Goal: Register for event/course

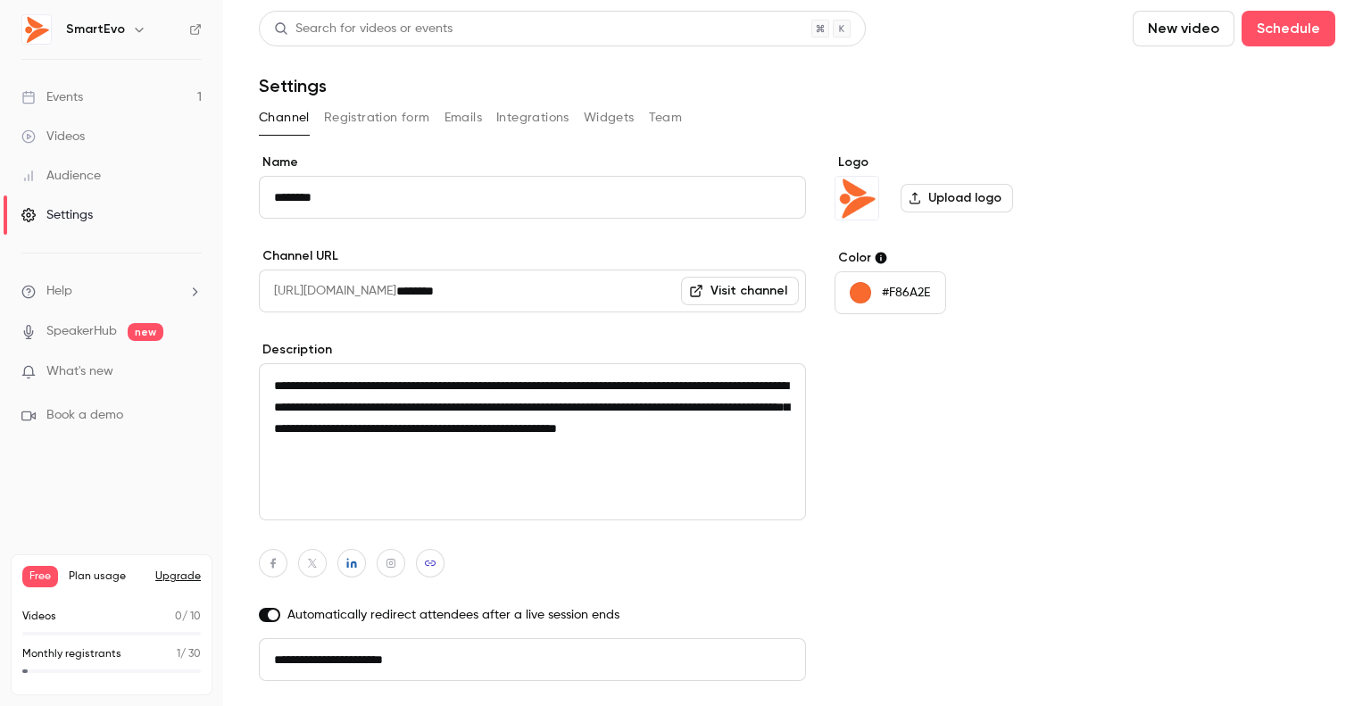
click at [75, 98] on div "Events" at bounding box center [52, 97] width 62 height 18
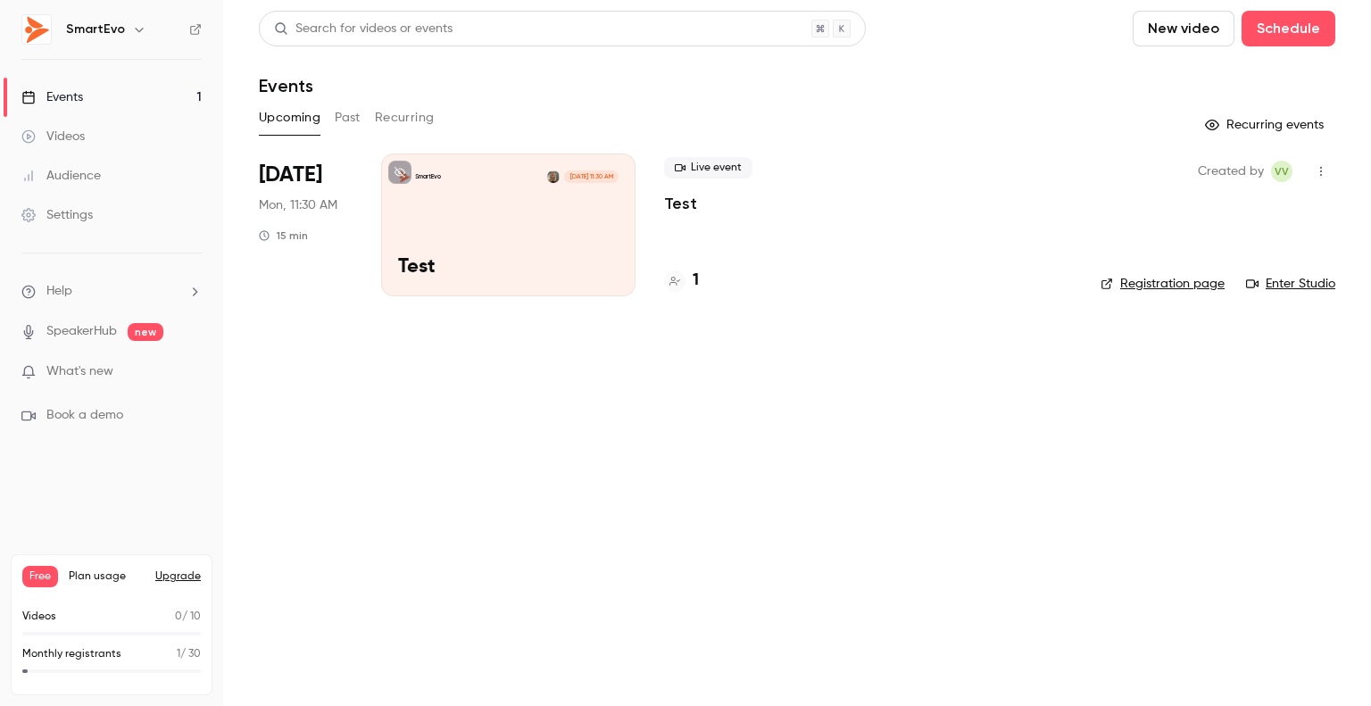
click at [520, 235] on div "SmartEvo [DATE] 11:30 AM Test" at bounding box center [508, 225] width 254 height 143
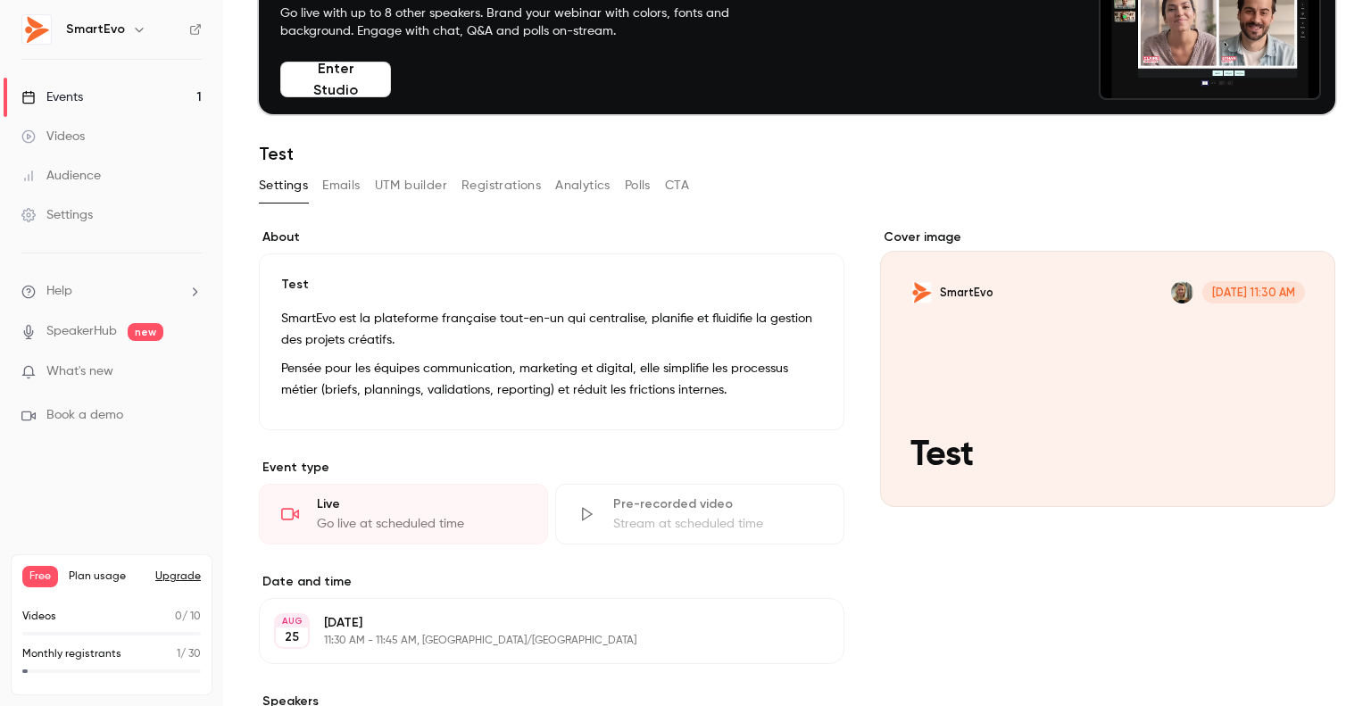
scroll to position [89, 0]
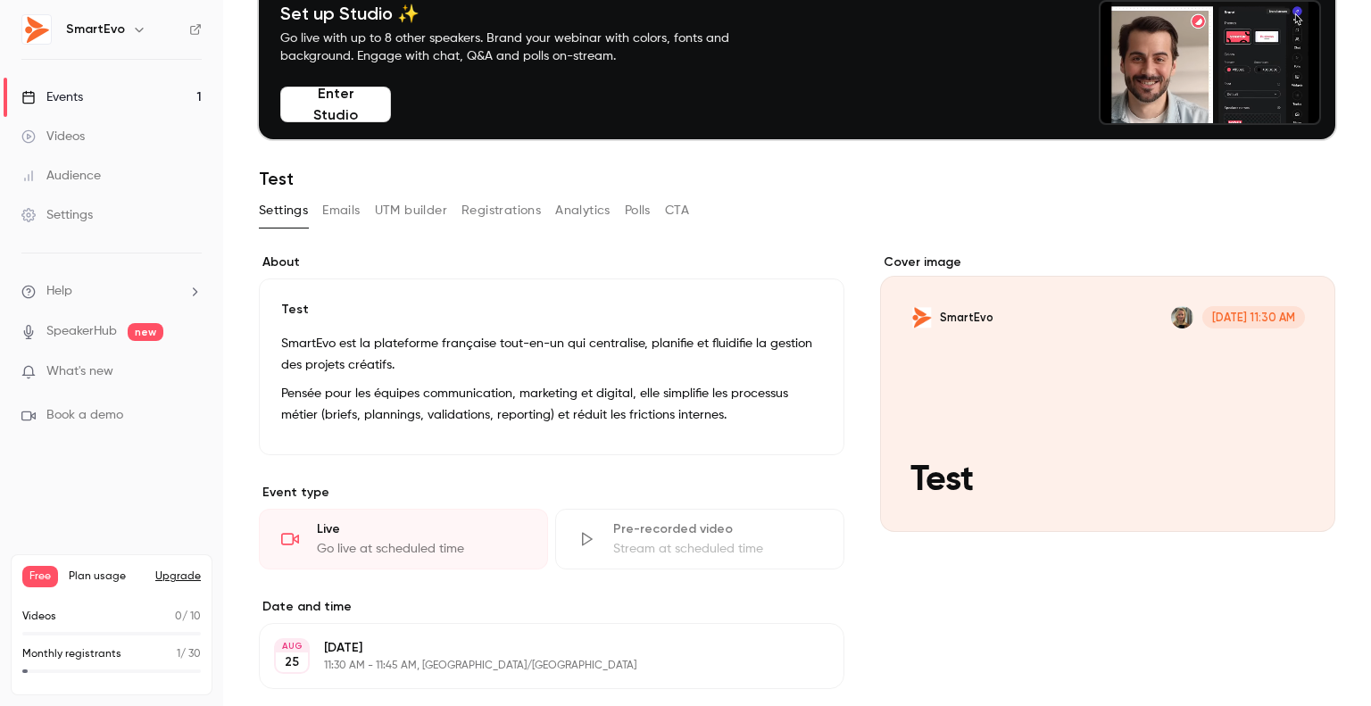
click at [113, 104] on link "Events 1" at bounding box center [111, 97] width 223 height 39
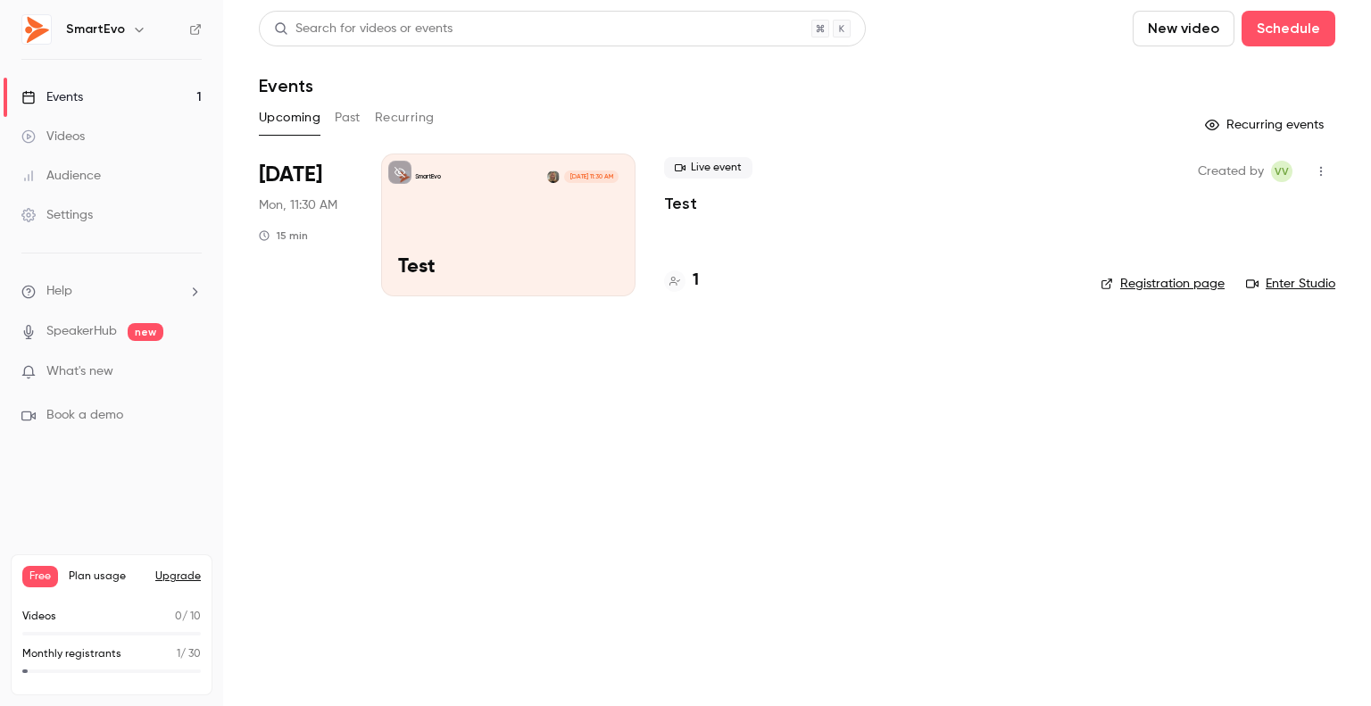
click at [511, 220] on div "SmartEvo [DATE] 11:30 AM Test" at bounding box center [508, 225] width 254 height 143
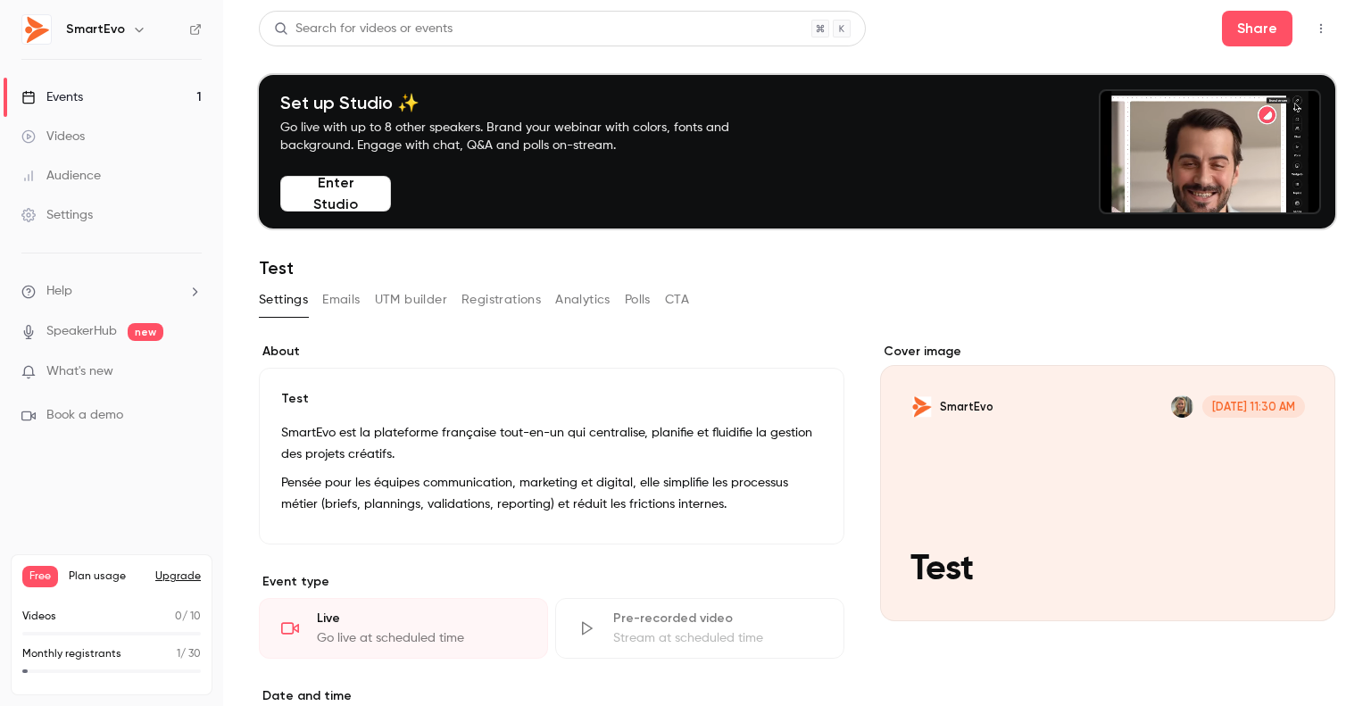
click at [375, 199] on button "Enter Studio" at bounding box center [335, 194] width 111 height 36
